Goal: Information Seeking & Learning: Learn about a topic

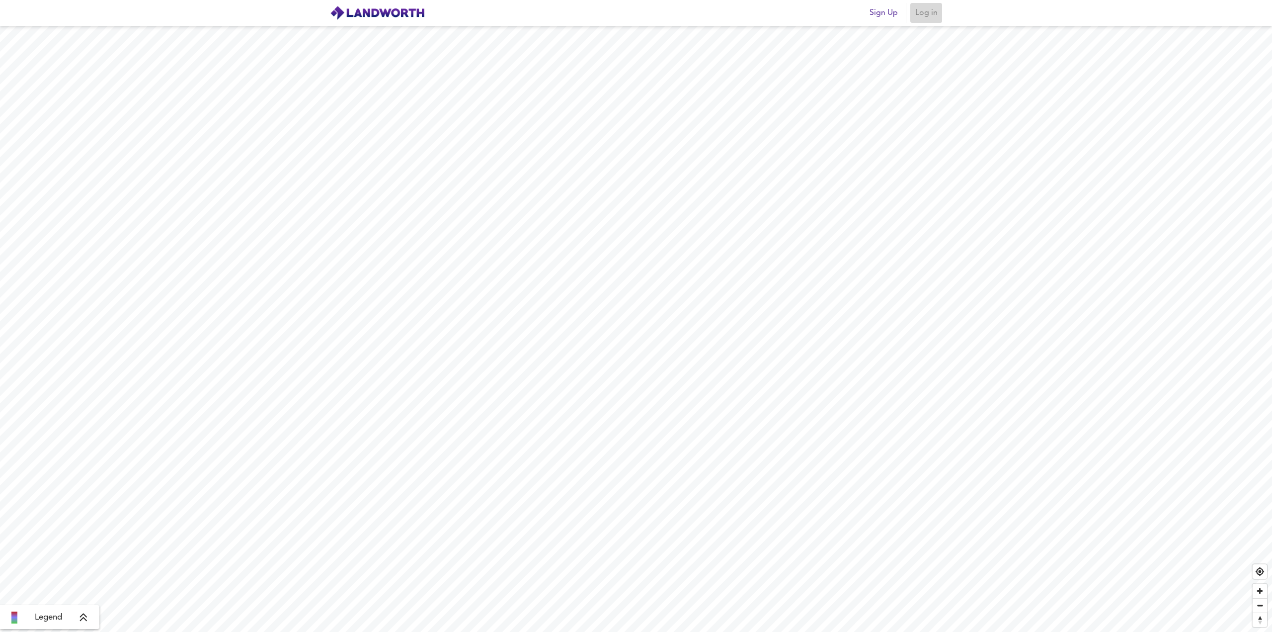
click at [635, 16] on span "Log in" at bounding box center [926, 13] width 24 height 14
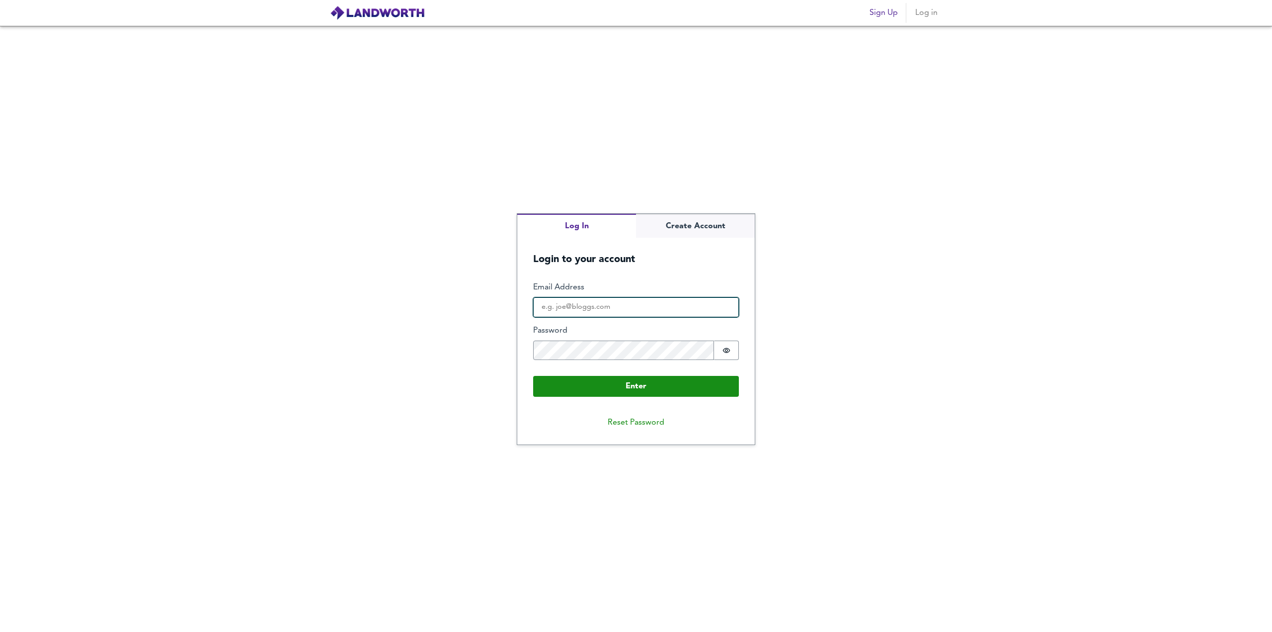
click at [623, 311] on input "Email Address" at bounding box center [636, 307] width 206 height 20
type input "[EMAIL_ADDRESS][DOMAIN_NAME]"
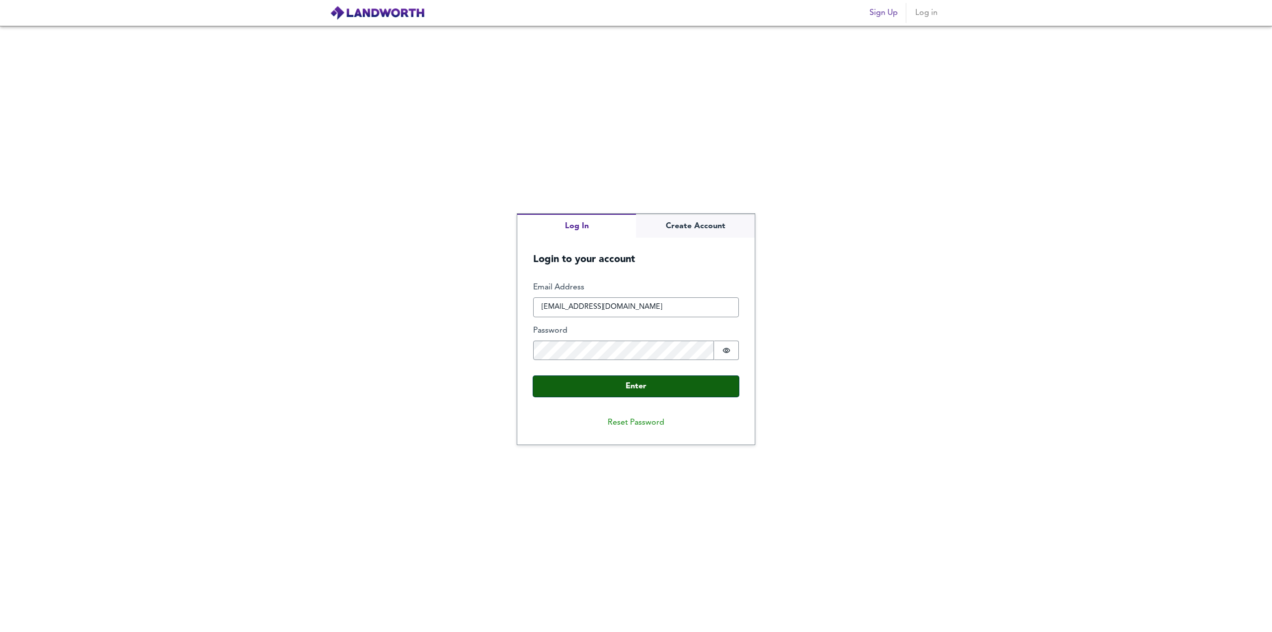
click at [612, 384] on button "Enter" at bounding box center [636, 386] width 206 height 21
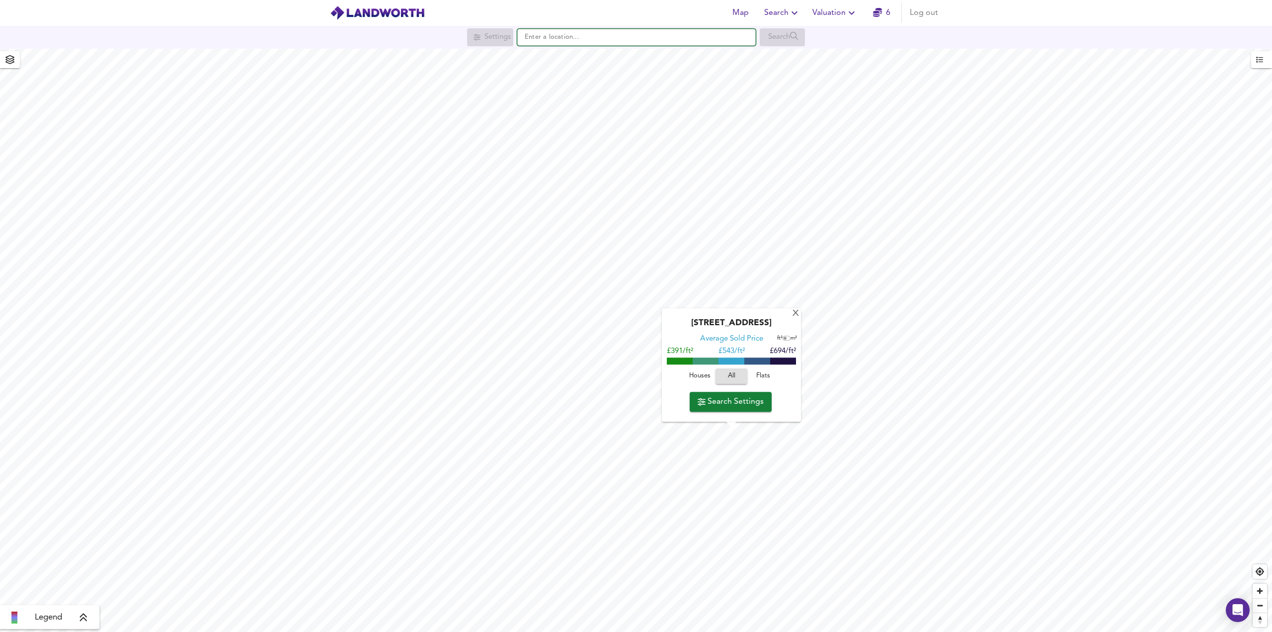
click at [635, 35] on input "text" at bounding box center [636, 37] width 239 height 17
click at [577, 76] on small "[PERSON_NAME], [GEOGRAPHIC_DATA]" at bounding box center [620, 79] width 108 height 6
type input "[PERSON_NAME][STREET_ADDRESS]"
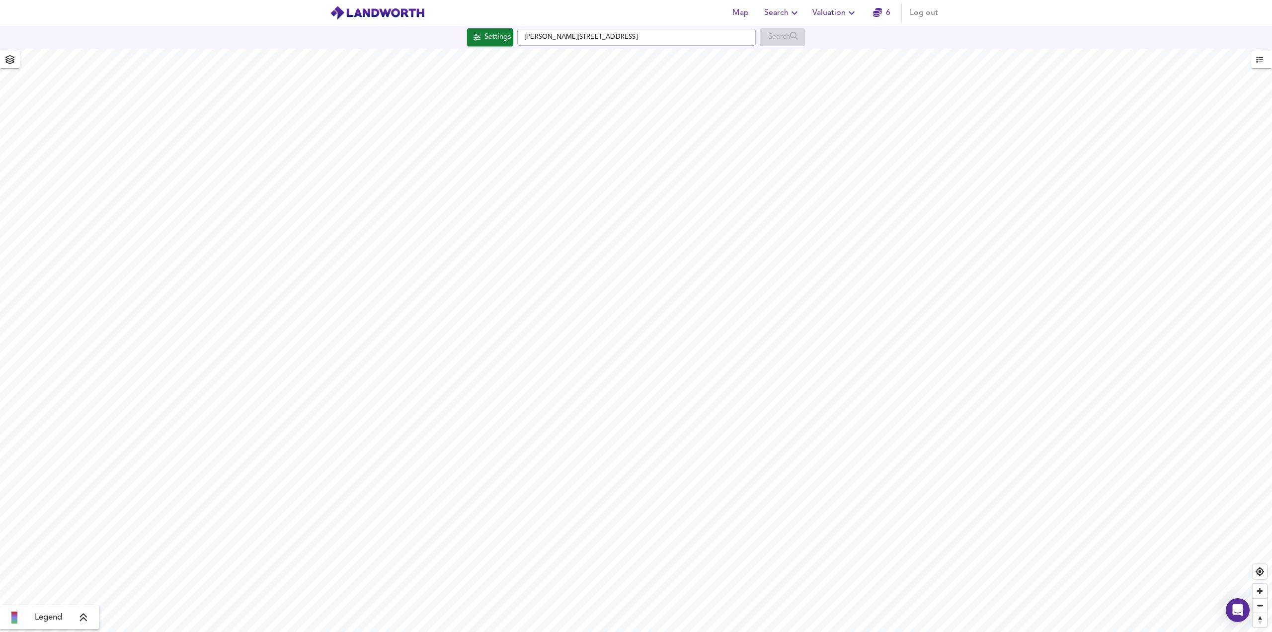
checkbox input "false"
checkbox input "true"
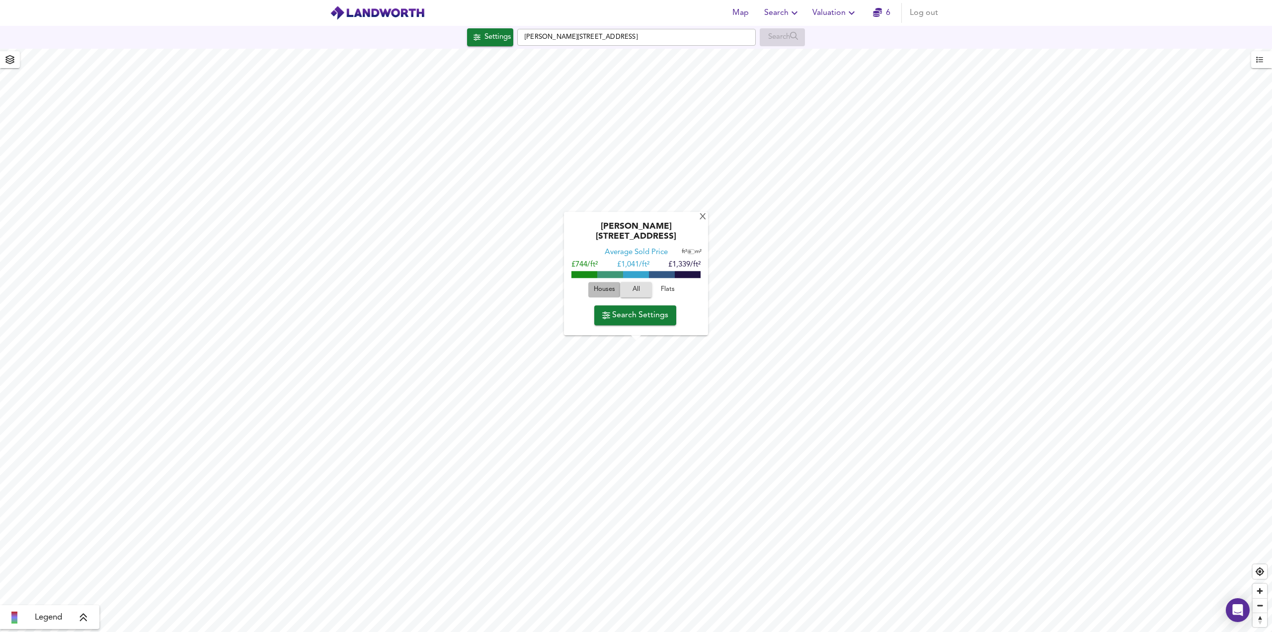
click at [600, 288] on span "Houses" at bounding box center [604, 289] width 27 height 11
click at [635, 323] on button "Search Settings" at bounding box center [635, 315] width 82 height 20
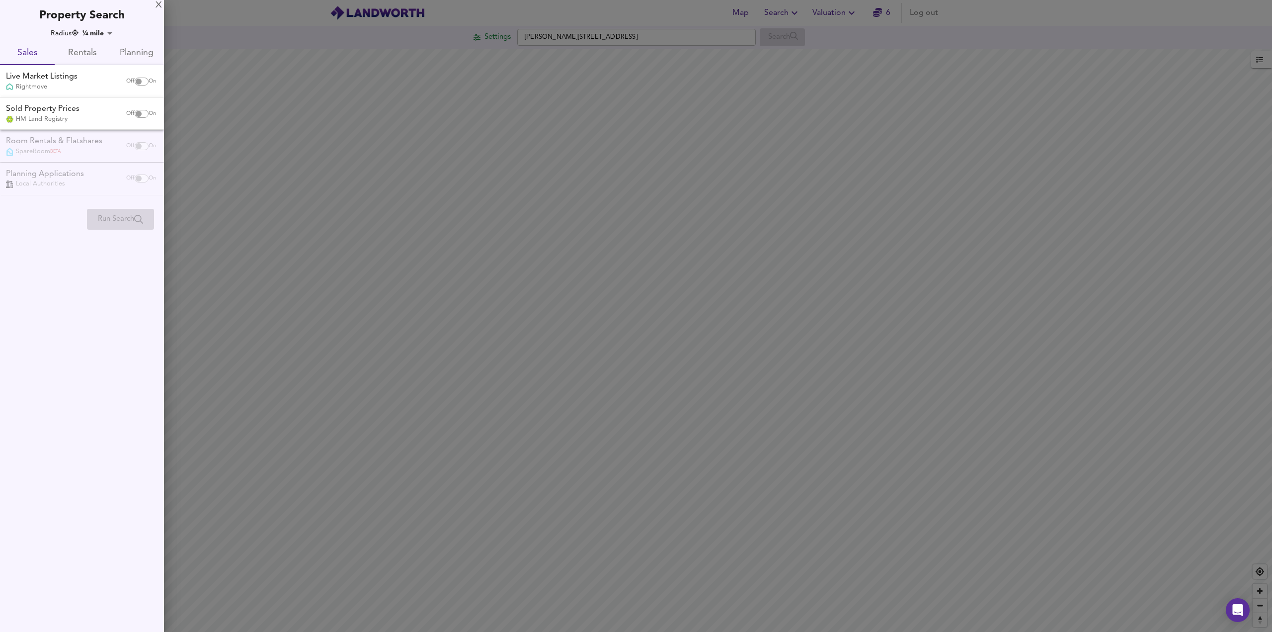
click at [149, 81] on span "On" at bounding box center [152, 82] width 7 height 8
checkbox input "true"
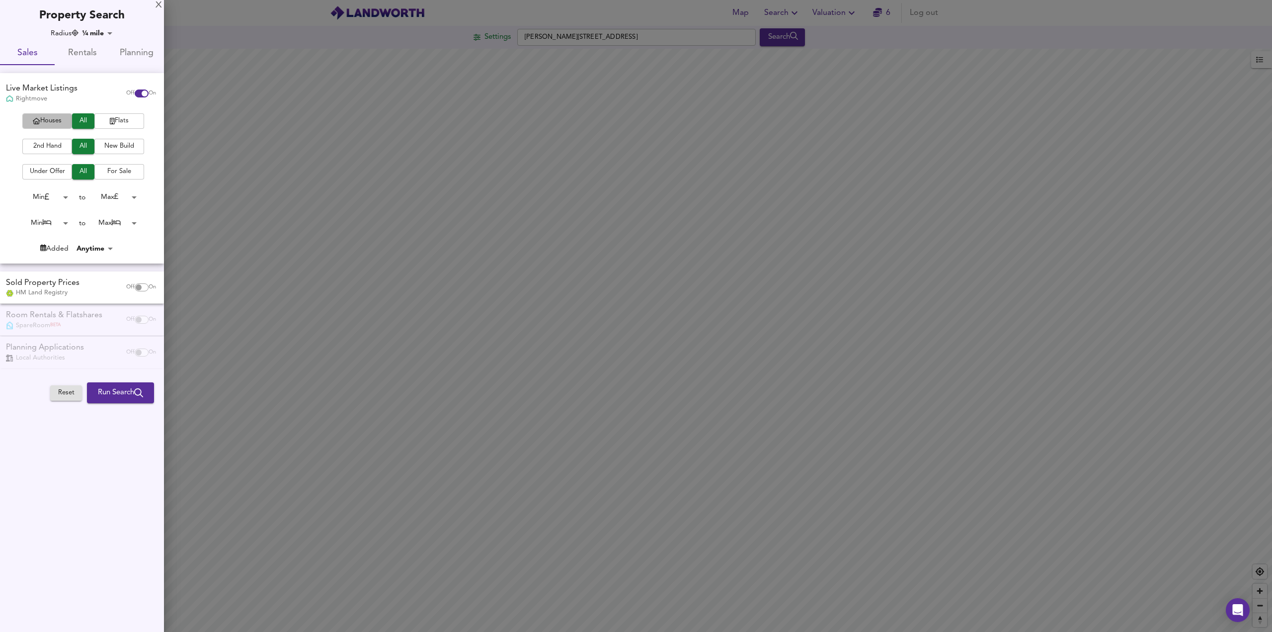
click at [49, 120] on span "Houses" at bounding box center [47, 120] width 40 height 11
click at [53, 146] on span "2nd Hand" at bounding box center [47, 146] width 40 height 11
click at [119, 146] on span "New Build" at bounding box center [119, 146] width 40 height 11
click at [85, 144] on span "All" at bounding box center [83, 146] width 12 height 11
click at [65, 221] on body "Map Search Valuation 6 Log out Settings [PERSON_NAME][GEOGRAPHIC_DATA] 7PA Sear…" at bounding box center [636, 316] width 1272 height 632
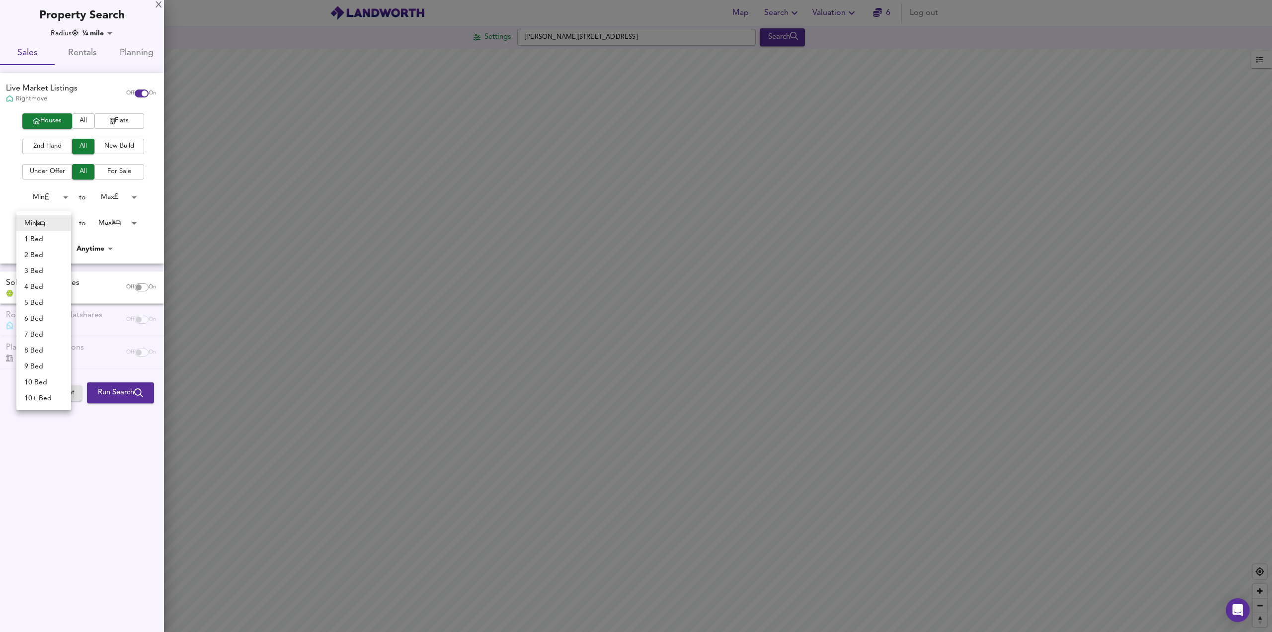
click at [39, 250] on li "2 Bed" at bounding box center [43, 255] width 55 height 16
type input "2"
click at [134, 223] on body "Map Search Valuation 6 Log out Settings [PERSON_NAME][GEOGRAPHIC_DATA] 7PA Sear…" at bounding box center [636, 316] width 1272 height 632
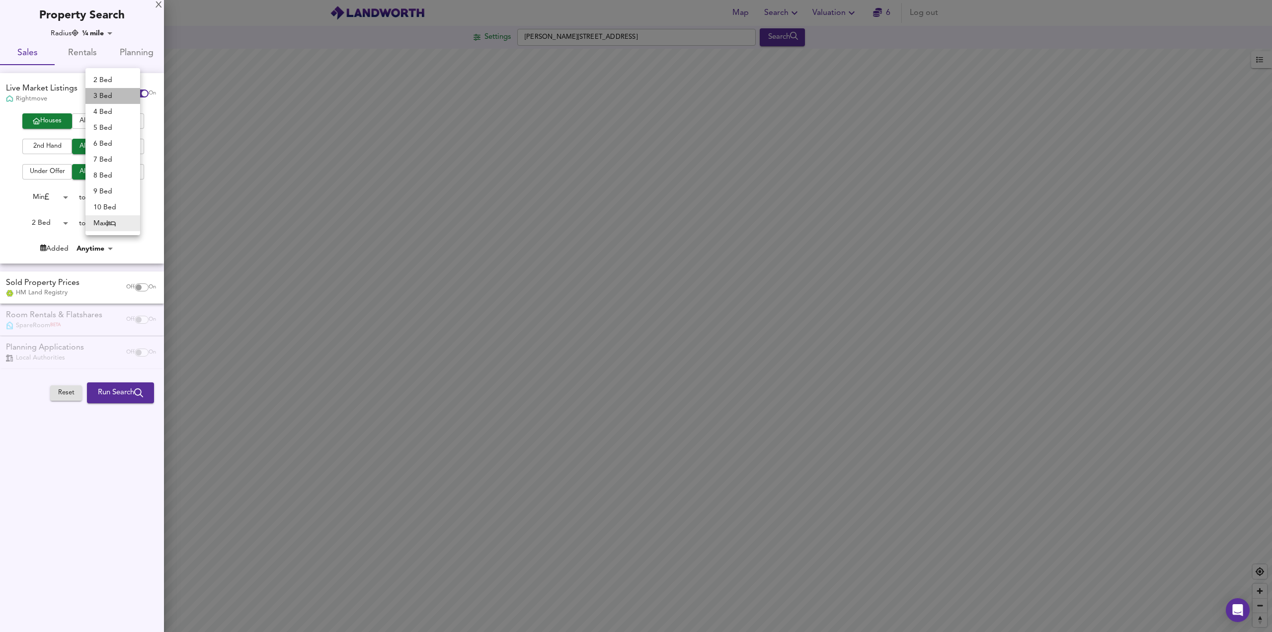
click at [105, 101] on li "3 Bed" at bounding box center [112, 96] width 55 height 16
type input "3"
click at [123, 125] on span "Flats" at bounding box center [119, 120] width 40 height 11
click at [83, 122] on span "All" at bounding box center [83, 120] width 12 height 11
click at [142, 289] on input "checkbox" at bounding box center [139, 287] width 24 height 8
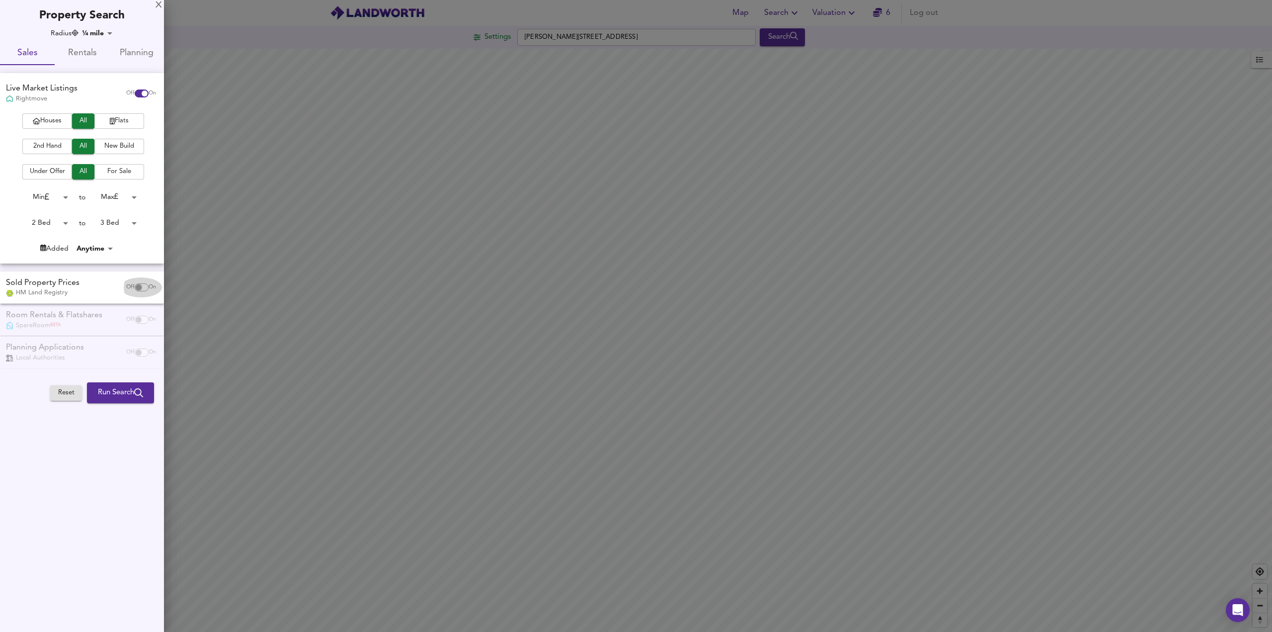
checkbox input "true"
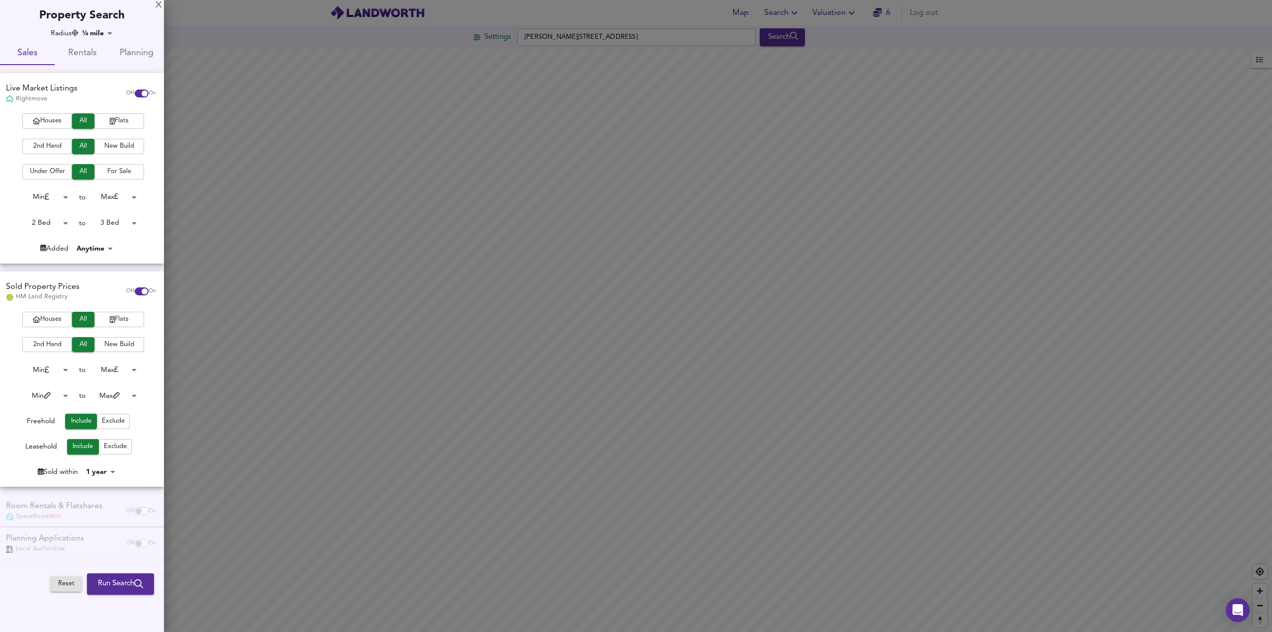
click at [69, 396] on body "Map Search Valuation 6 Log out Settings [PERSON_NAME][GEOGRAPHIC_DATA] 7PA Sear…" at bounding box center [636, 316] width 1272 height 632
click at [45, 303] on li "900 sqft" at bounding box center [45, 306] width 59 height 16
type input "900"
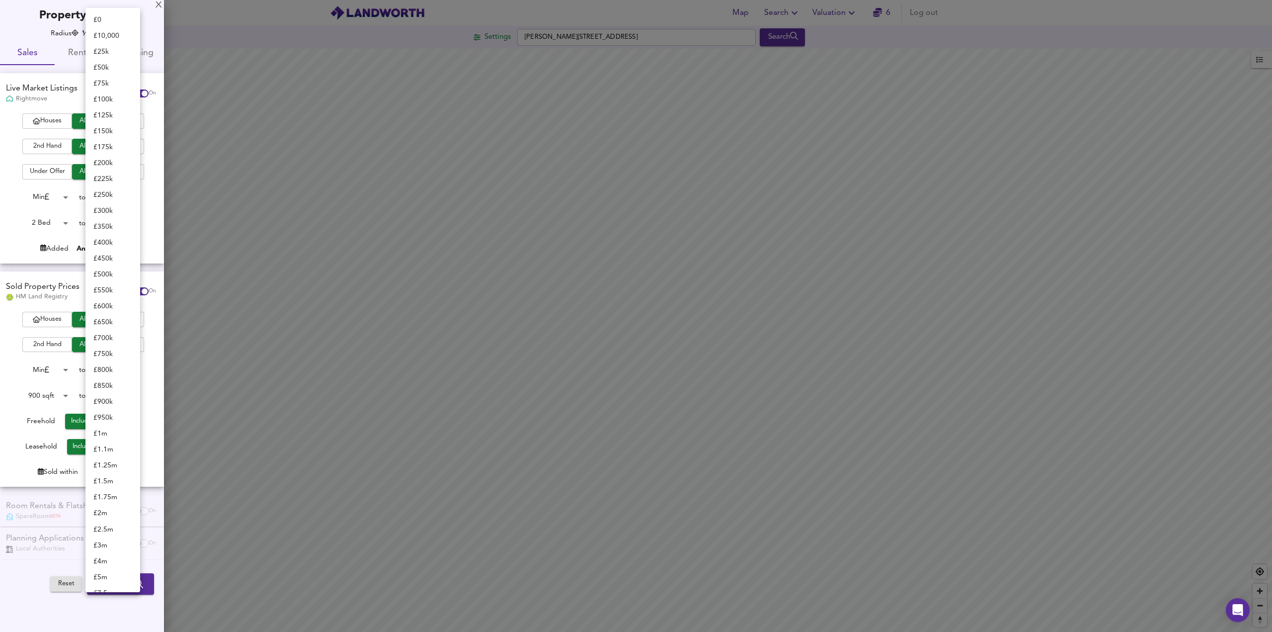
click at [133, 372] on body "Map Search Valuation 6 Log out Settings [PERSON_NAME][GEOGRAPHIC_DATA] 7PA Sear…" at bounding box center [636, 316] width 1272 height 632
click at [152, 373] on div at bounding box center [636, 316] width 1272 height 632
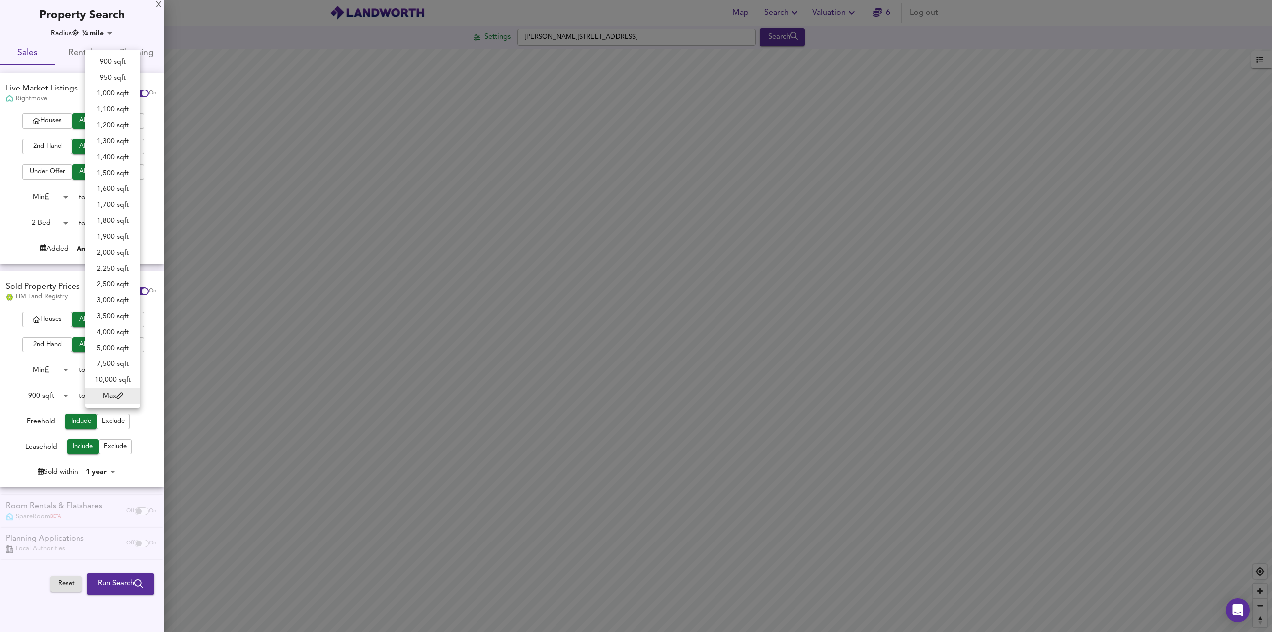
click at [134, 394] on body "Map Search Valuation 6 Log out Settings [PERSON_NAME][GEOGRAPHIC_DATA] 7PA Sear…" at bounding box center [636, 316] width 1272 height 632
click at [108, 109] on li "1,100 sqft" at bounding box center [112, 109] width 55 height 16
type input "1100"
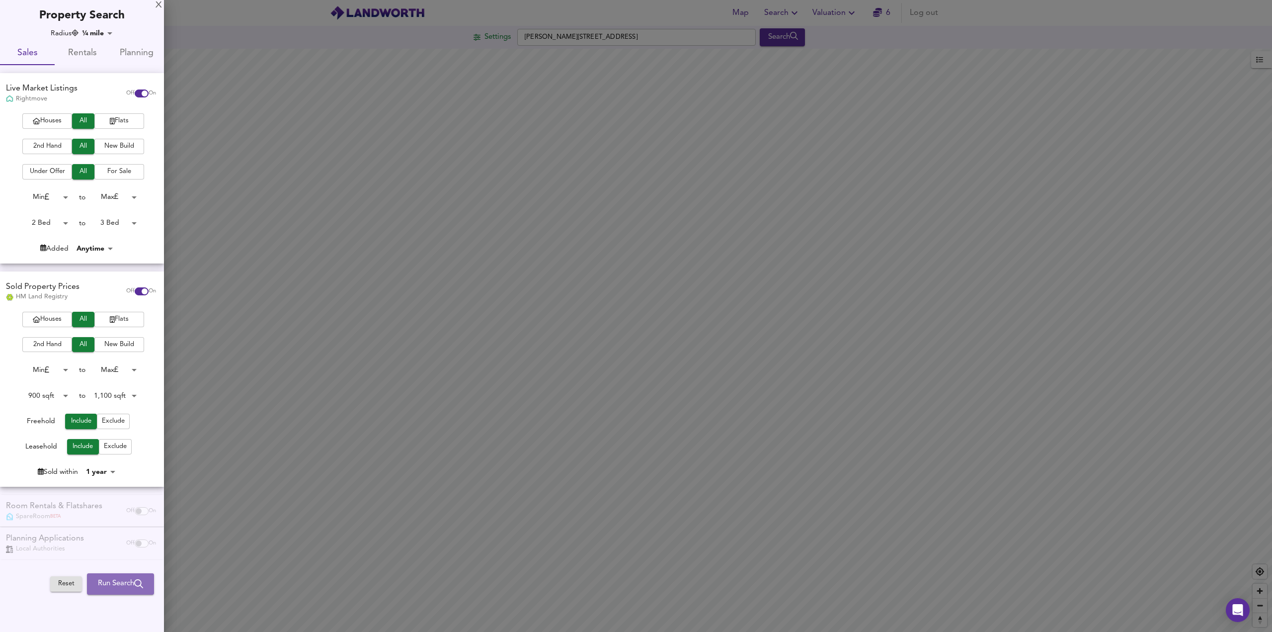
click at [117, 580] on span "Run Search" at bounding box center [120, 583] width 45 height 13
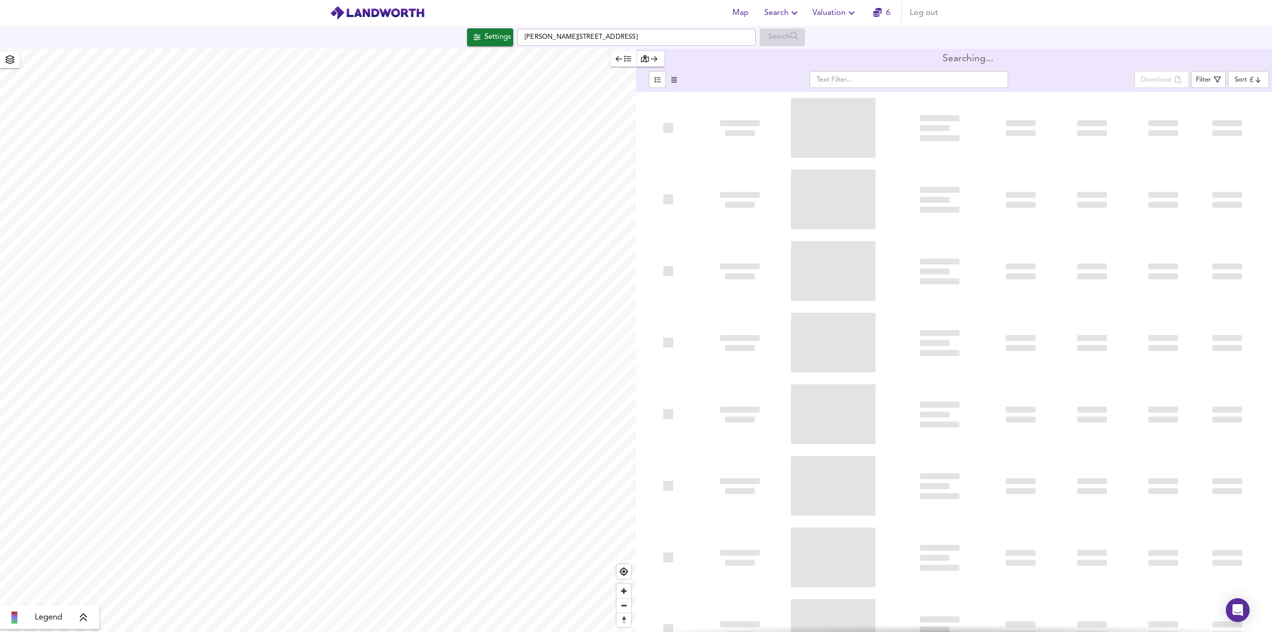
type input "bestdeal"
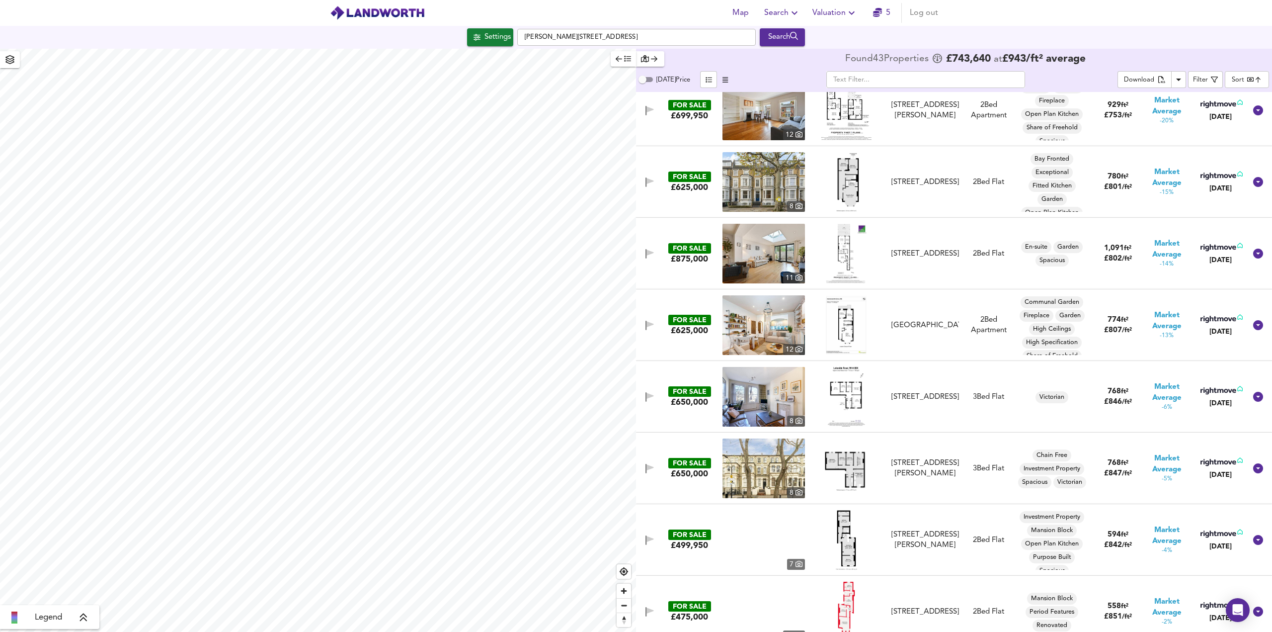
scroll to position [596, 0]
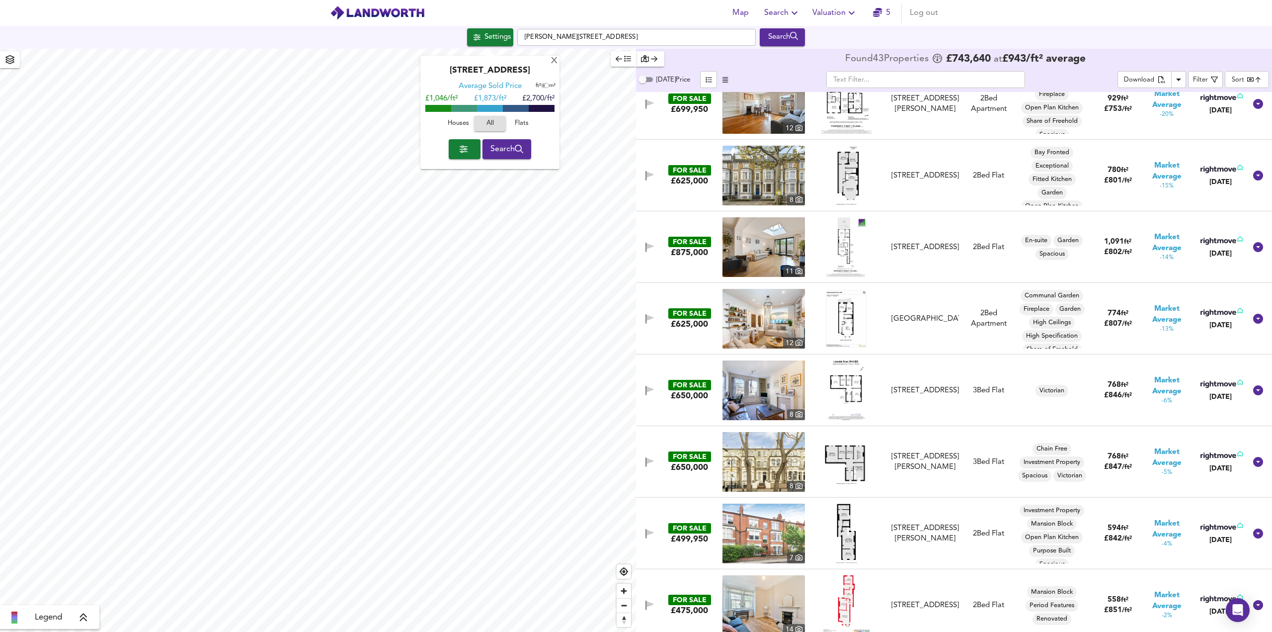
click at [491, 46] on button "Settings" at bounding box center [490, 37] width 46 height 18
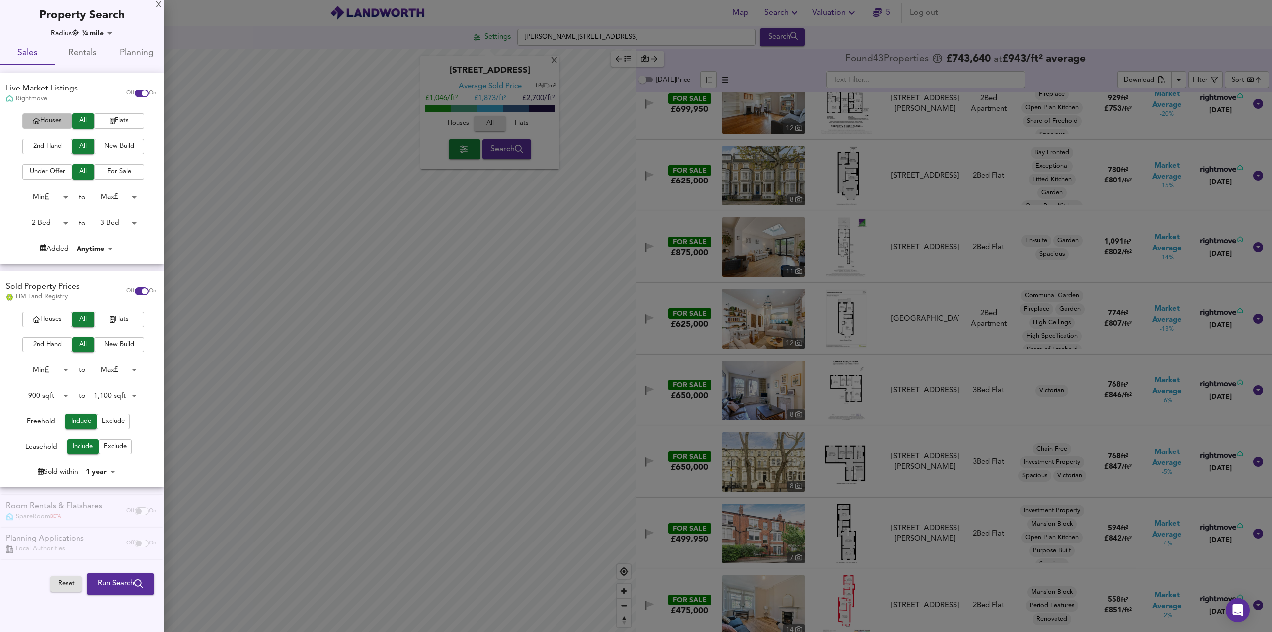
click at [54, 121] on span "Houses" at bounding box center [47, 120] width 40 height 11
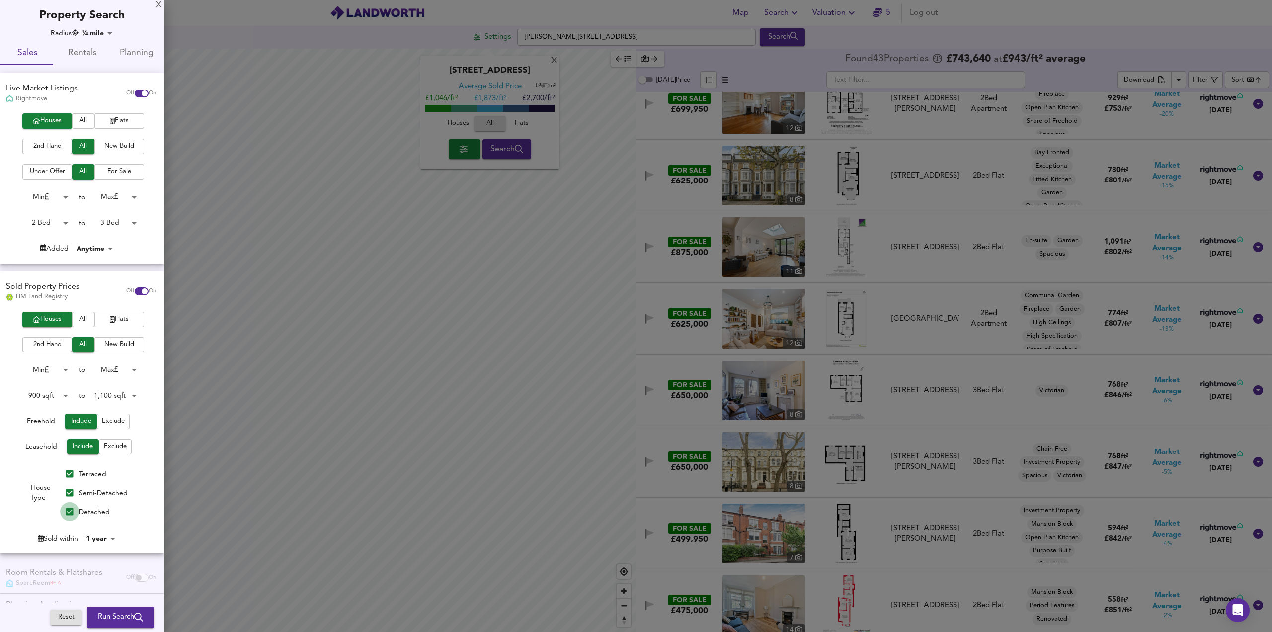
click at [66, 510] on input "Detached" at bounding box center [69, 511] width 19 height 19
checkbox input "false"
click at [68, 493] on input "Semi-Detached" at bounding box center [69, 492] width 19 height 19
checkbox input "false"
click at [103, 614] on span "Run Search" at bounding box center [120, 617] width 45 height 13
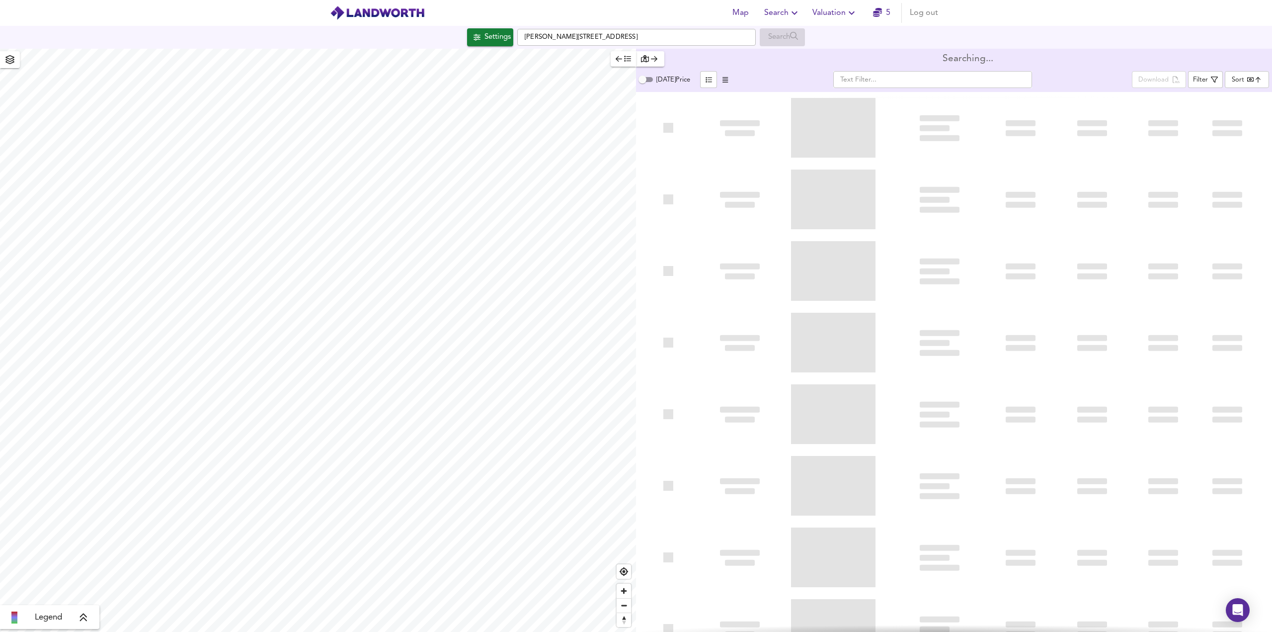
type input "bestdeal"
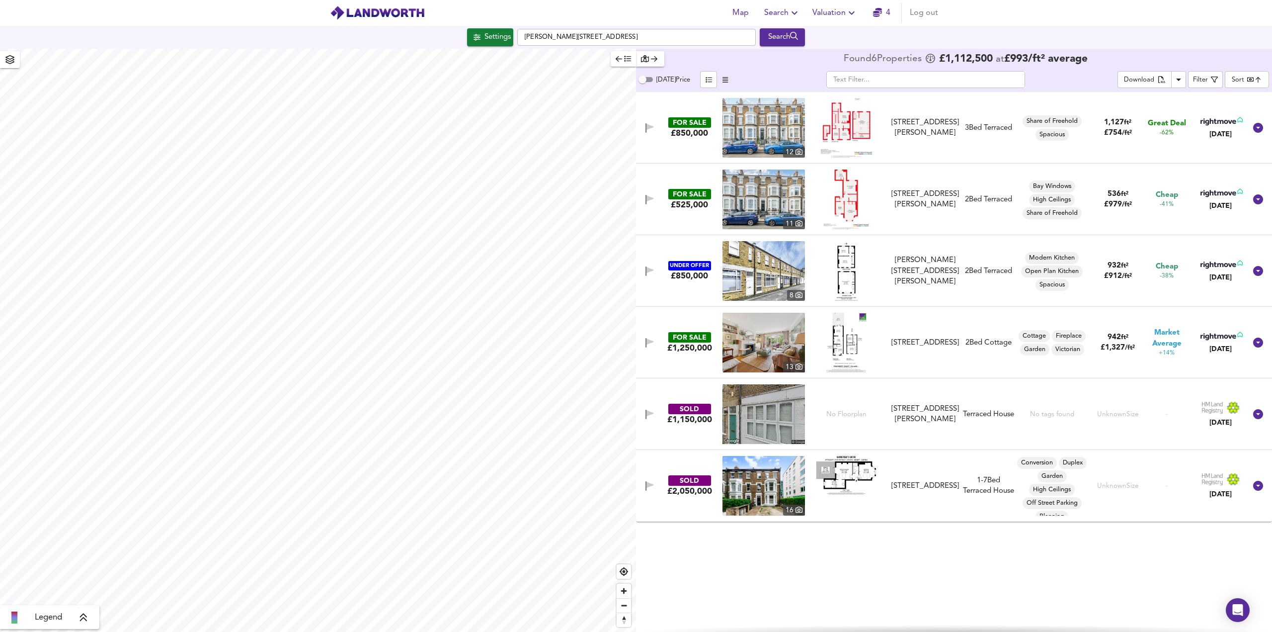
click at [635, 126] on img at bounding box center [764, 128] width 82 height 60
click at [635, 262] on div "UNDER OFFER" at bounding box center [689, 265] width 43 height 9
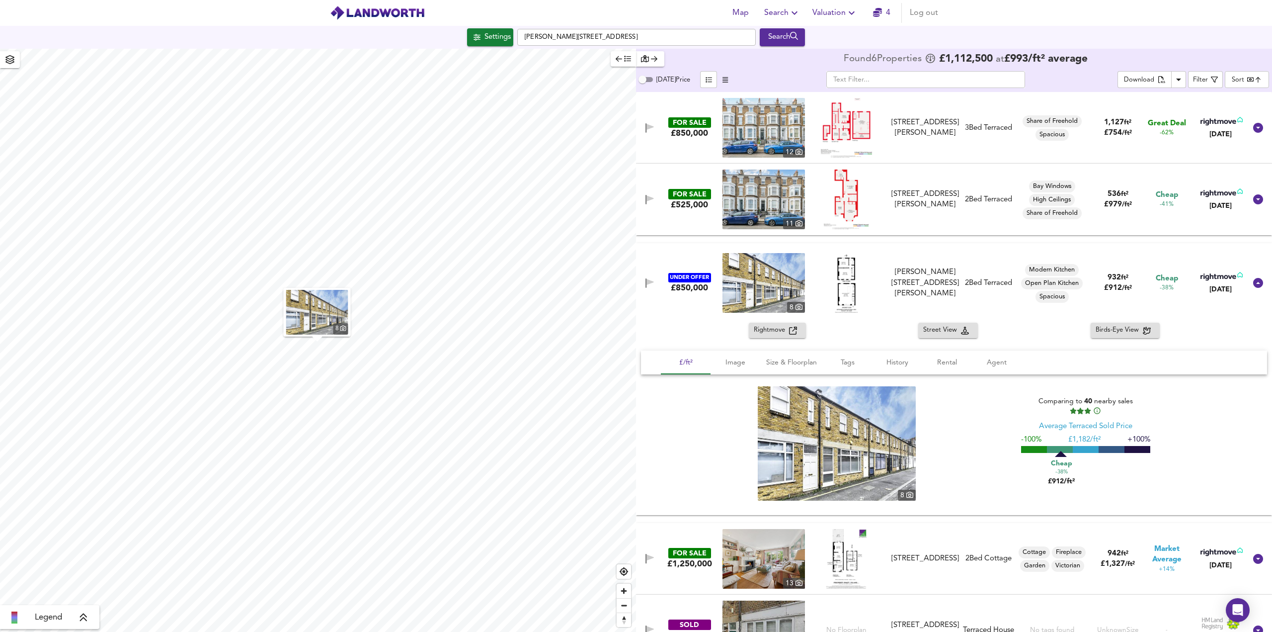
click at [635, 430] on img at bounding box center [837, 443] width 158 height 114
